Goal: Task Accomplishment & Management: Manage account settings

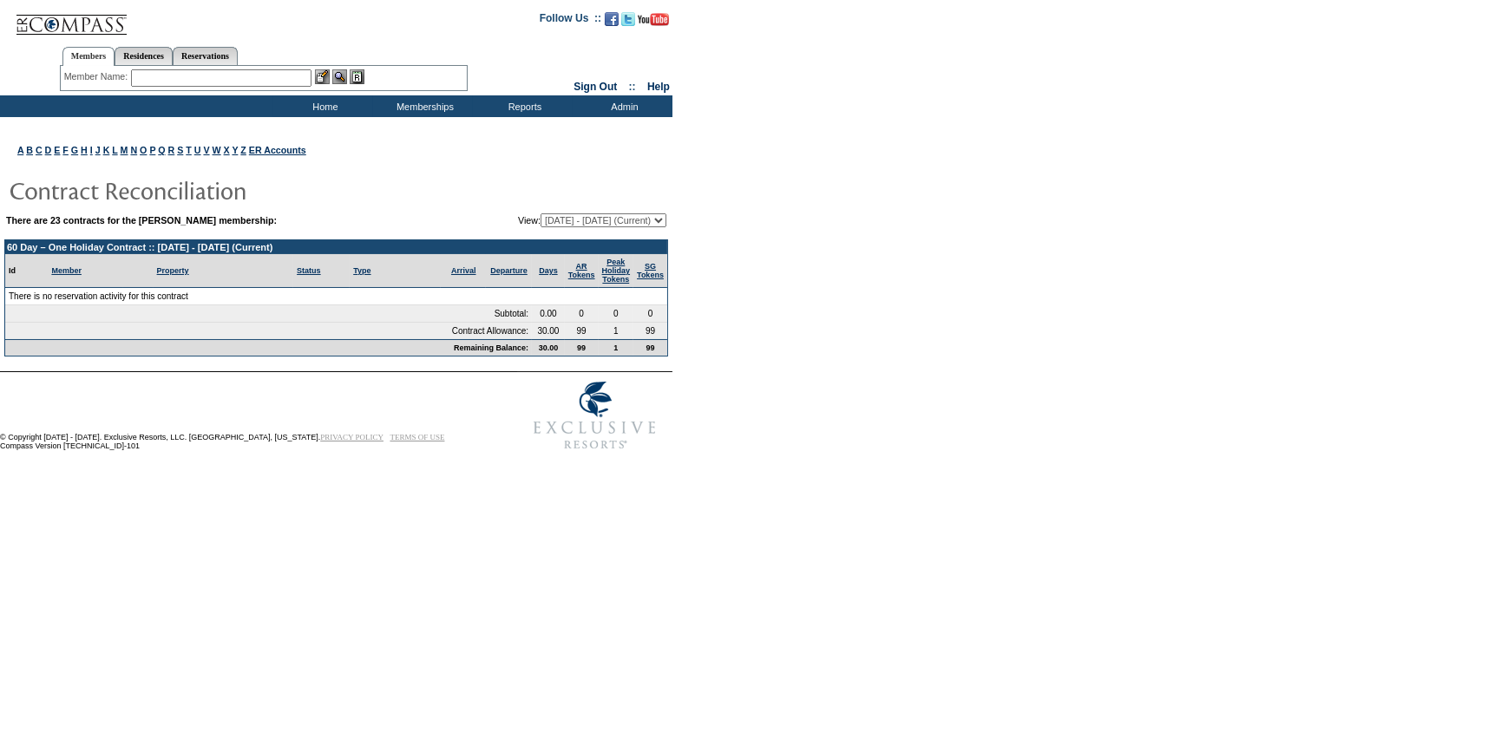
click at [575, 219] on select "12/12/05 - 01/31/07 02/01/07 - 01/31/08 02/01/08 - 01/31/09 02/01/09 - 01/31/10…" at bounding box center [603, 220] width 126 height 14
select select "136333"
click at [540, 213] on select "12/12/05 - 01/31/07 02/01/07 - 01/31/08 02/01/08 - 01/31/09 02/01/09 - 01/31/10…" at bounding box center [603, 220] width 126 height 14
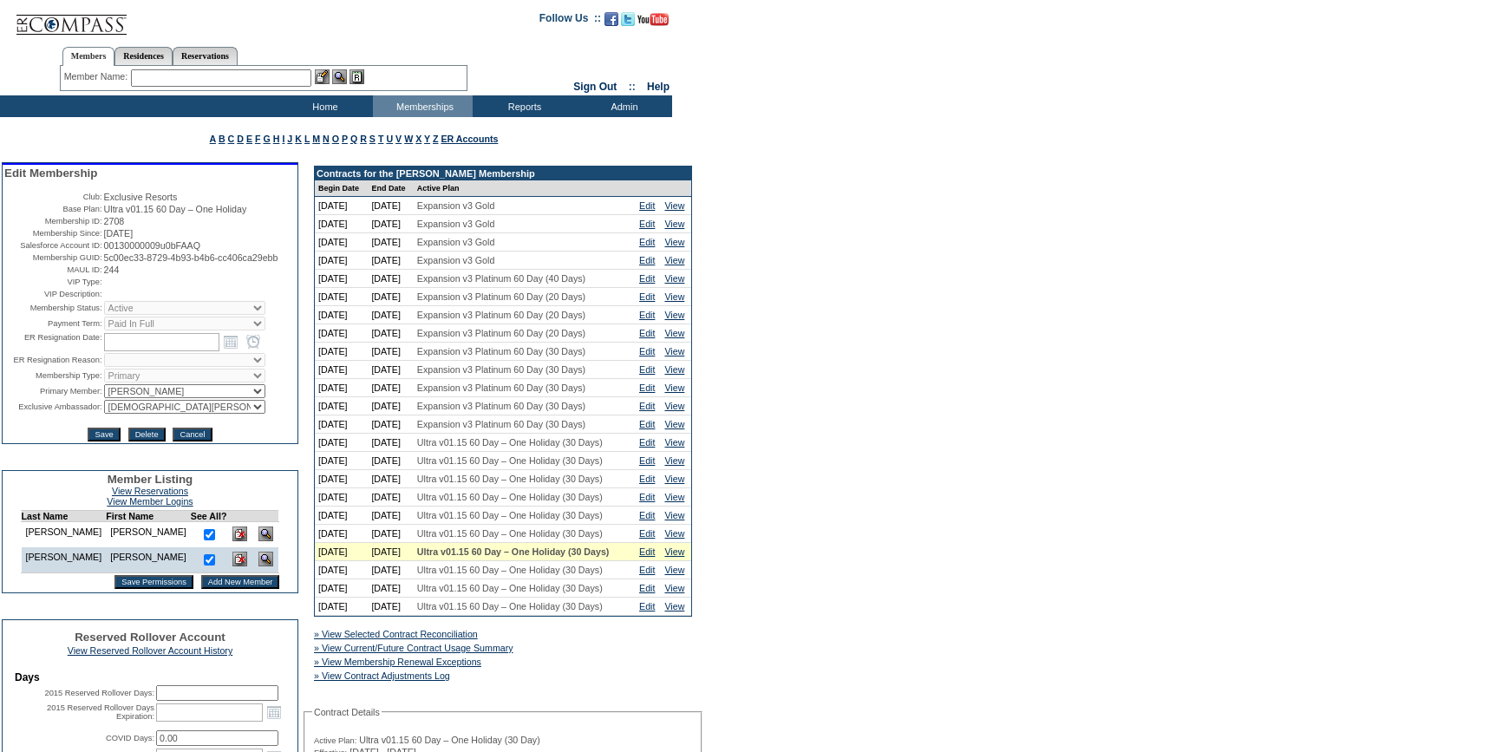
scroll to position [552, 0]
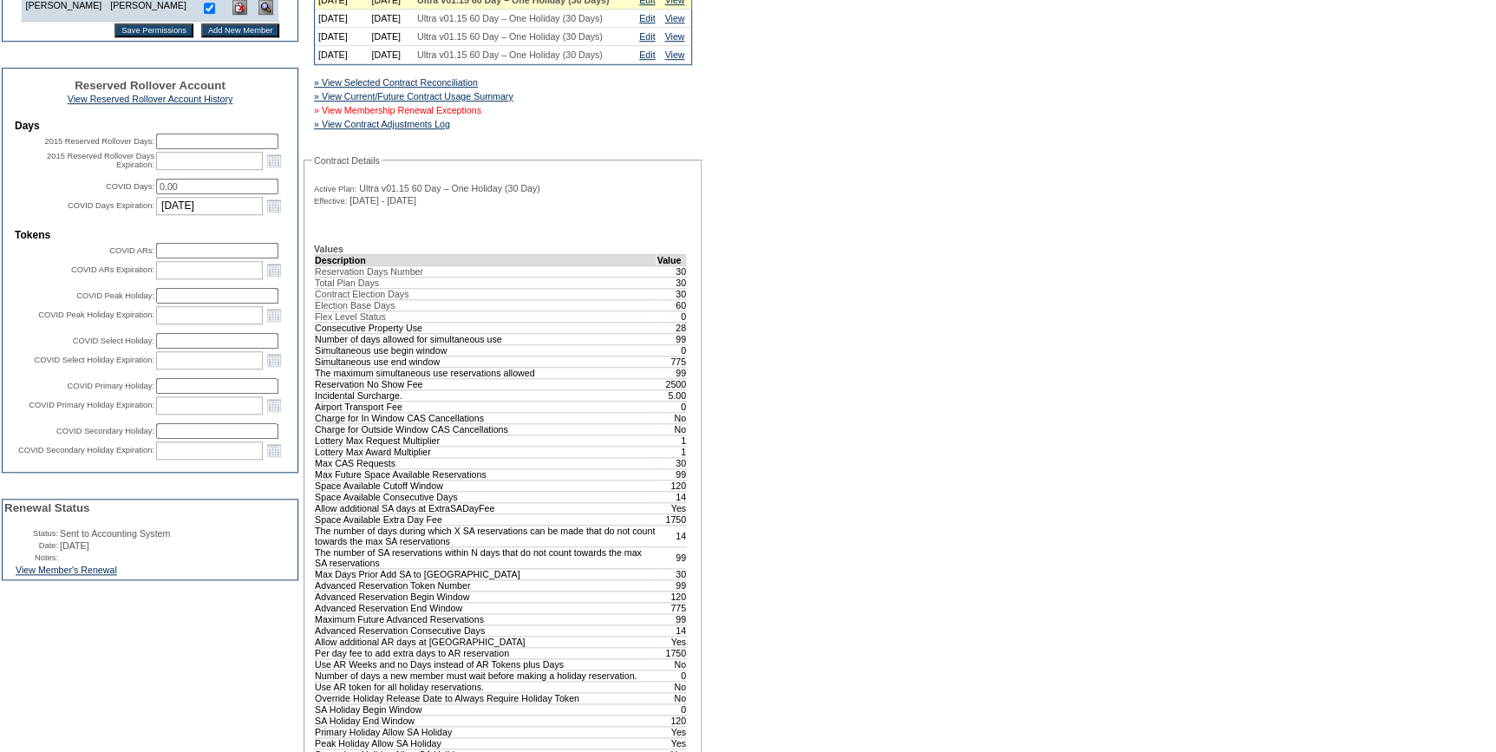
click at [478, 115] on link "» View Membership Renewal Exceptions" at bounding box center [397, 110] width 167 height 10
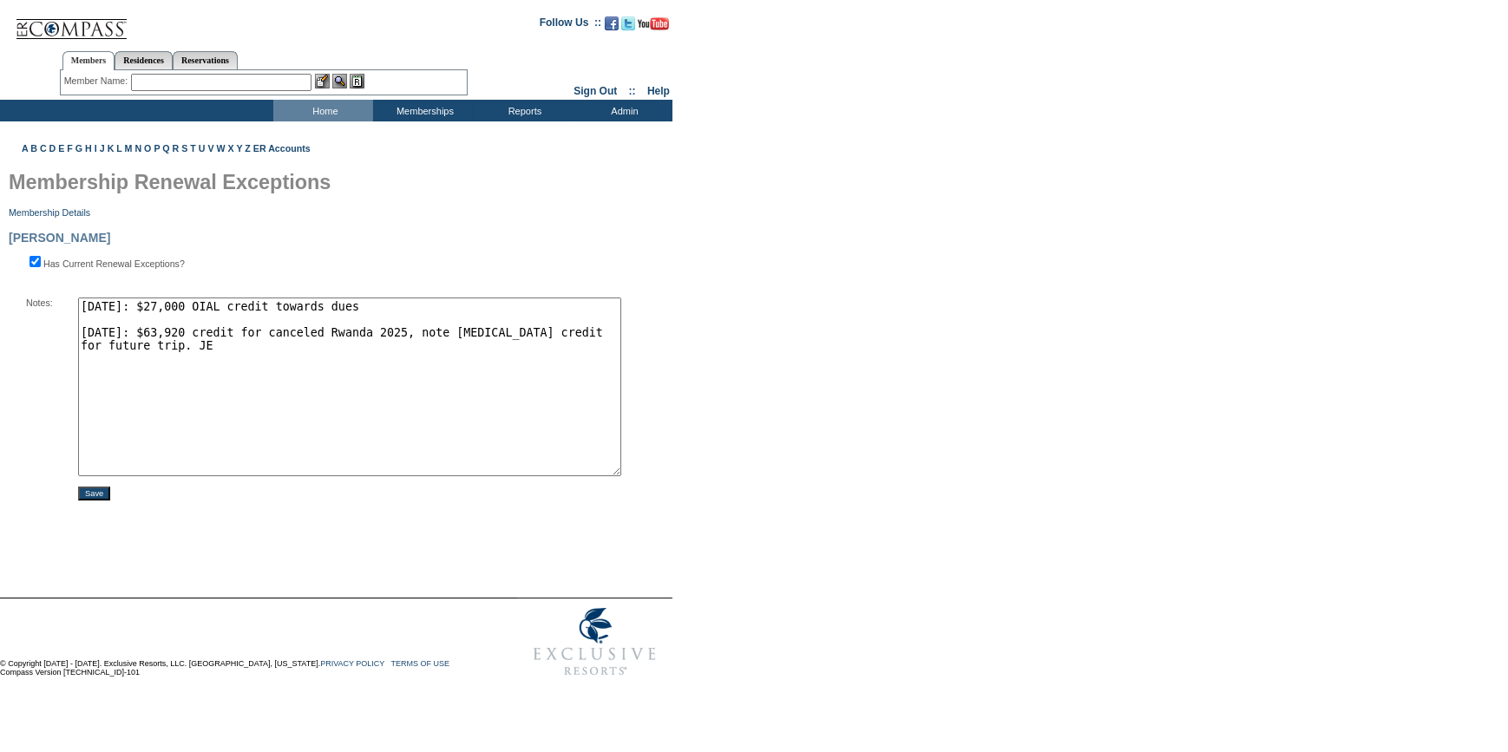
click at [615, 334] on textarea "02/01/21: $27,000 OIAL credit towards dues 9/1/25: $63,920 credit for canceled …" at bounding box center [349, 387] width 543 height 179
type textarea "02/01/21: $27,000 OIAL credit towards dues 9/1/25: $63,920 credit for canceled …"
click at [86, 494] on input "Save" at bounding box center [94, 494] width 32 height 14
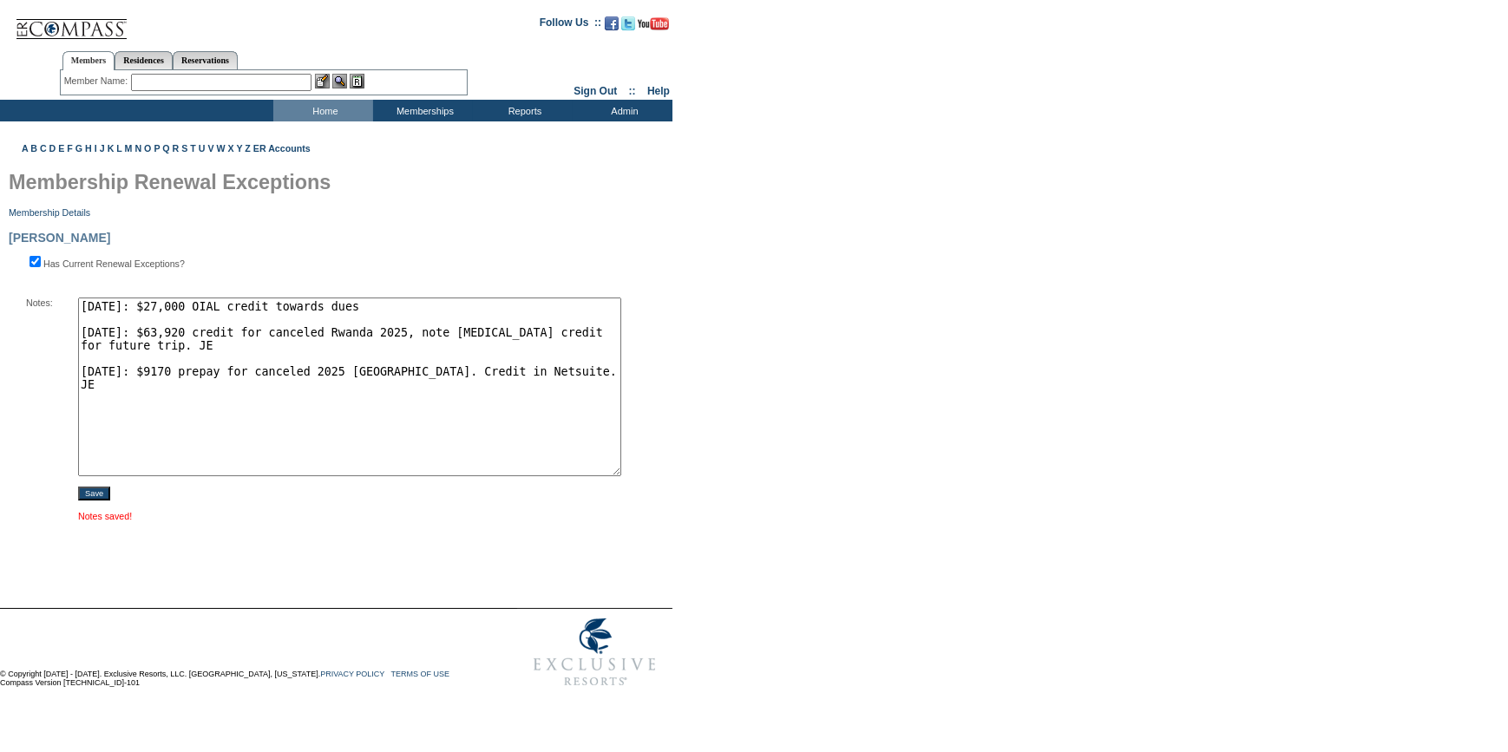
click at [71, 35] on img at bounding box center [71, 22] width 113 height 36
